Goal: Transaction & Acquisition: Download file/media

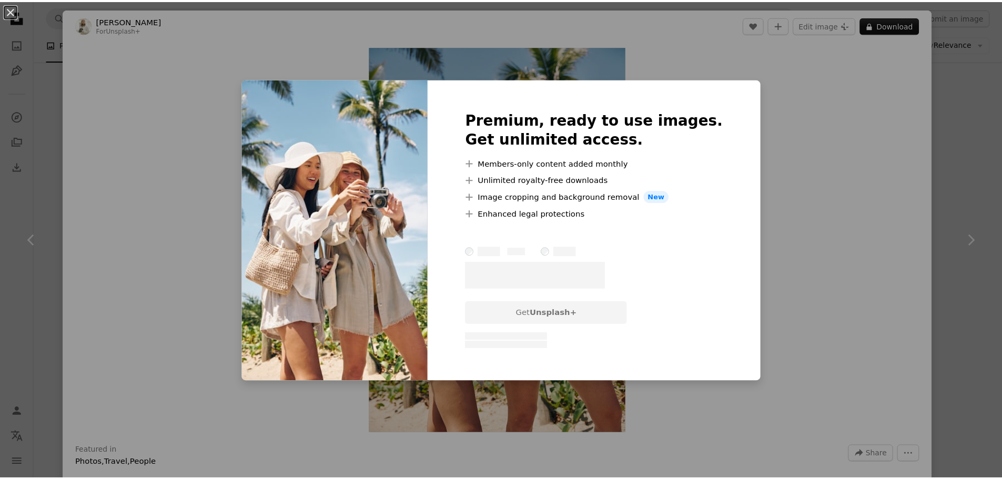
scroll to position [737, 0]
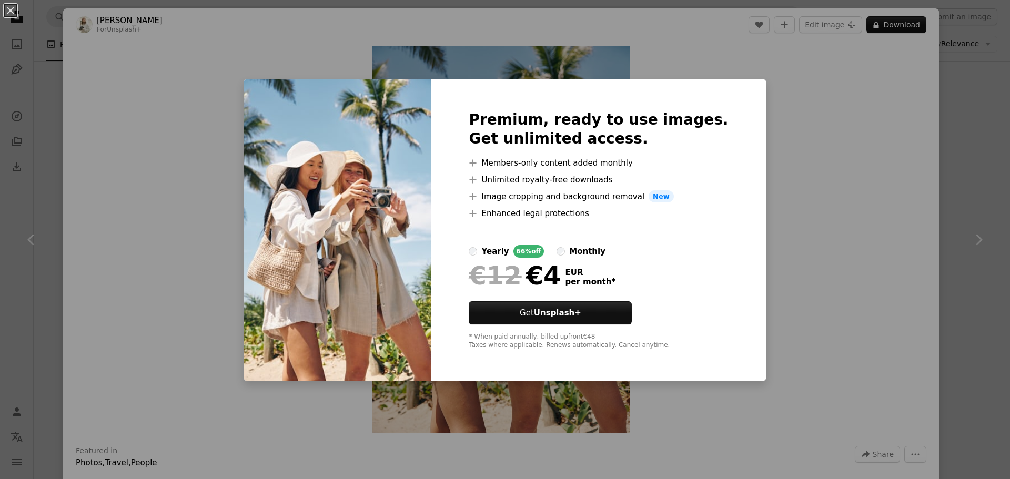
click at [979, 157] on div "An X shape Premium, ready to use images. Get unlimited access. A plus sign Memb…" at bounding box center [505, 239] width 1010 height 479
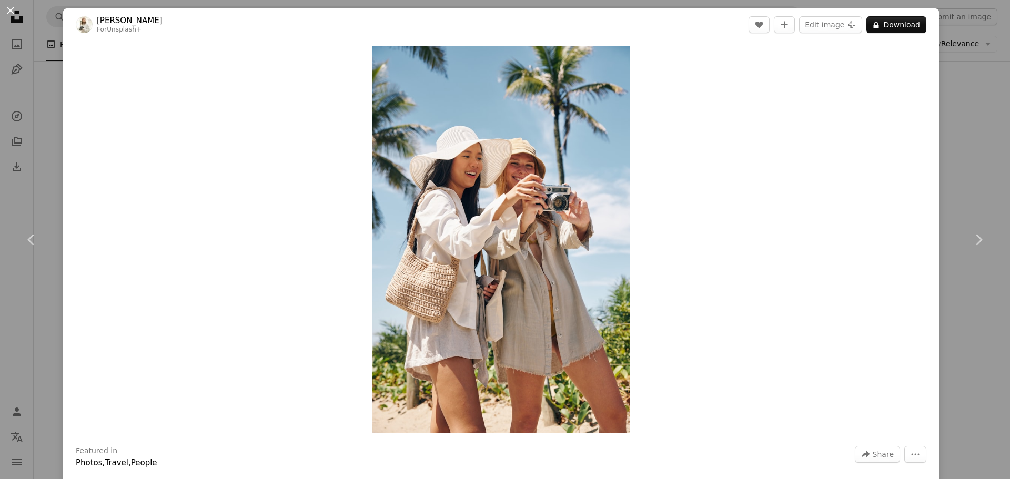
click at [13, 12] on button "An X shape" at bounding box center [10, 10] width 13 height 13
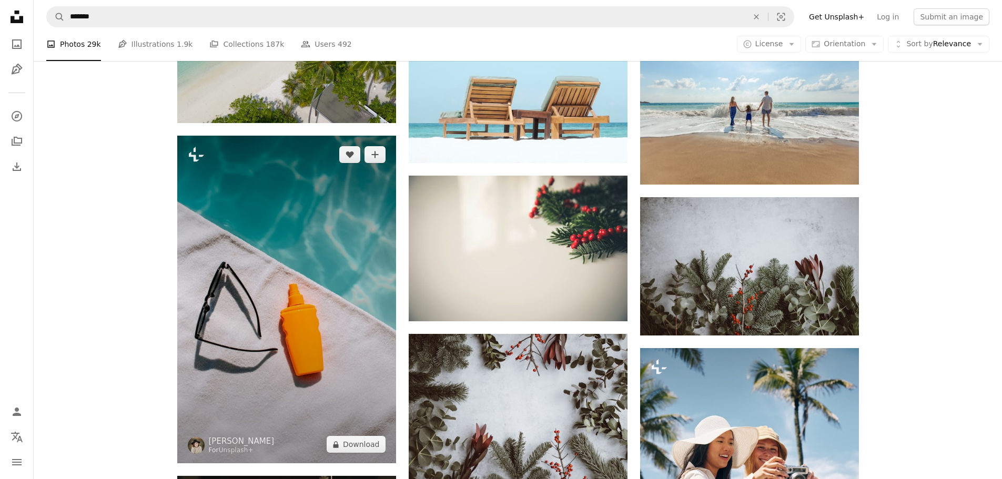
scroll to position [1052, 0]
